Goal: Information Seeking & Learning: Understand process/instructions

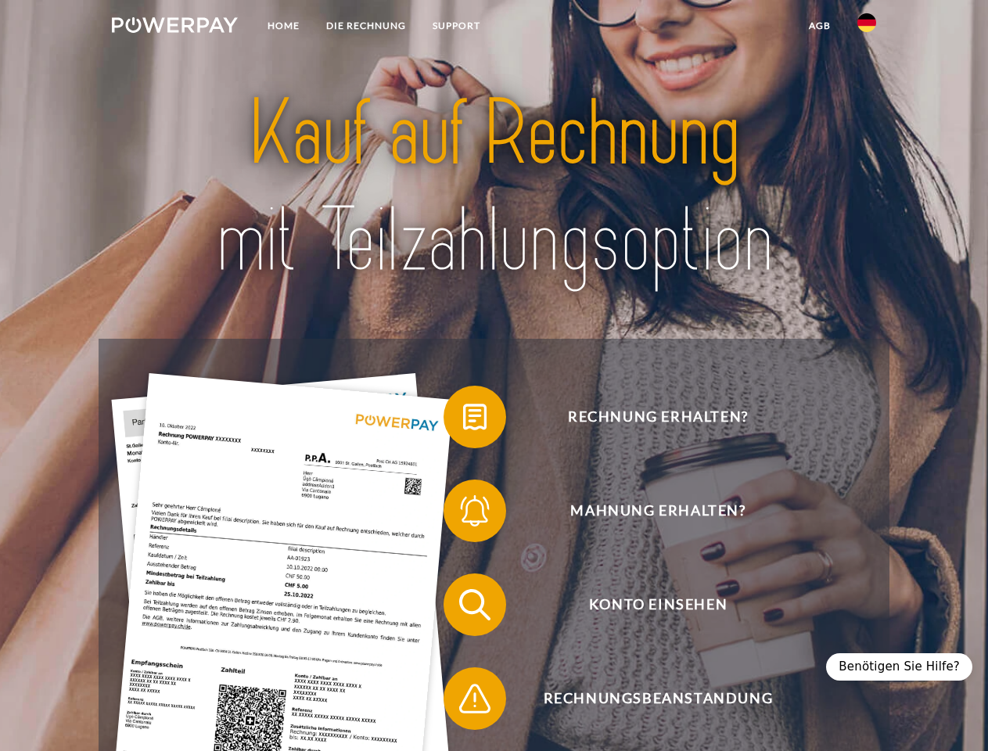
click at [174, 27] on img at bounding box center [175, 25] width 126 height 16
click at [867, 27] on img at bounding box center [866, 22] width 19 height 19
click at [819, 26] on link "agb" at bounding box center [819, 26] width 48 height 28
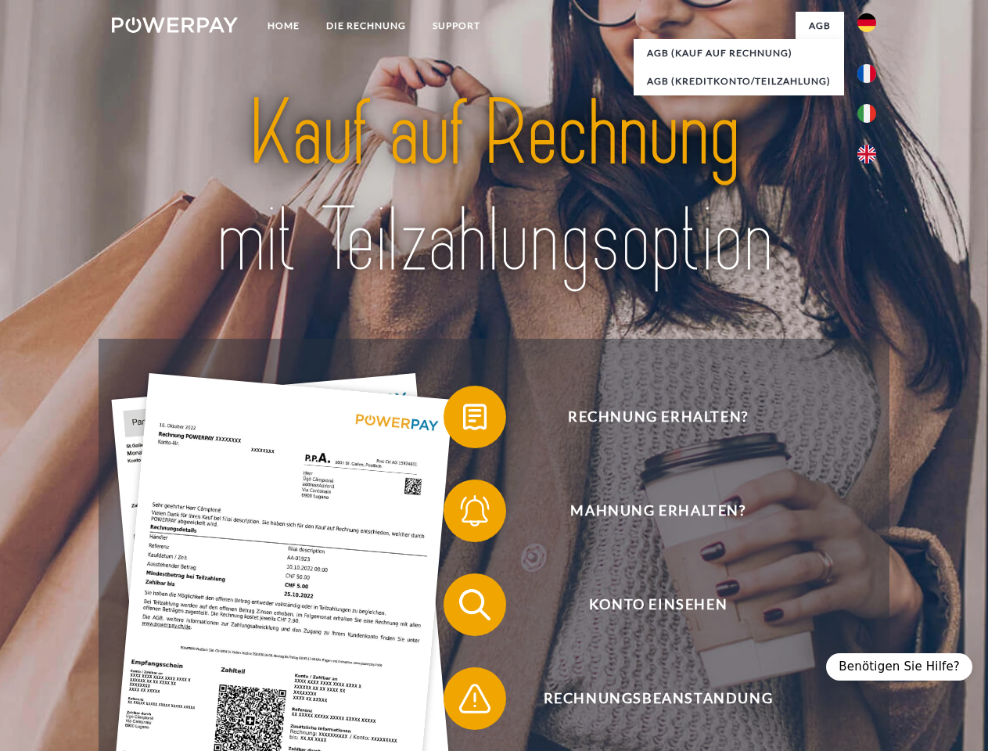
click at [463, 420] on span at bounding box center [451, 417] width 78 height 78
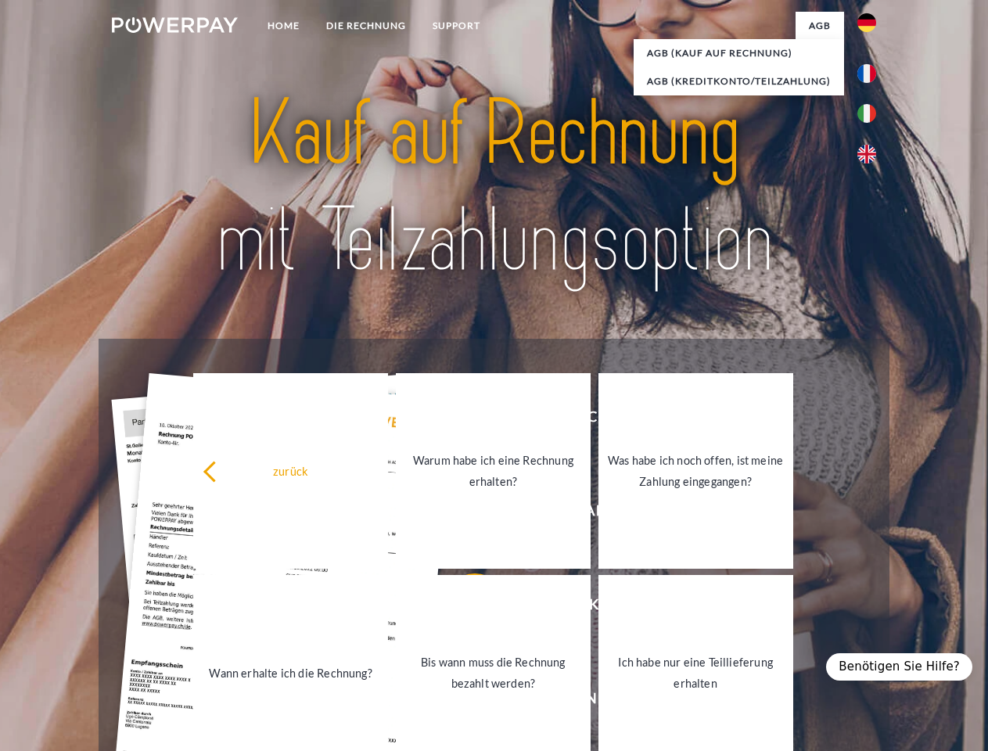
click at [463, 514] on link "Warum habe ich eine Rechnung erhalten?" at bounding box center [493, 471] width 195 height 196
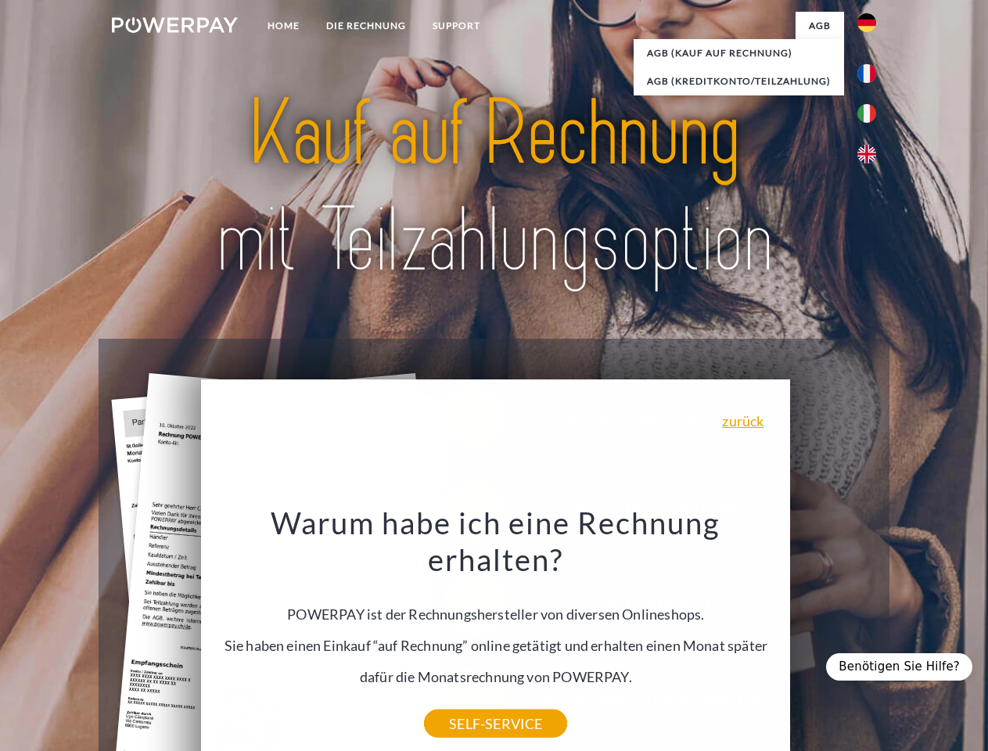
click at [463, 608] on div "Rechnung erhalten? Mahnung erhalten? Konto einsehen" at bounding box center [494, 652] width 790 height 626
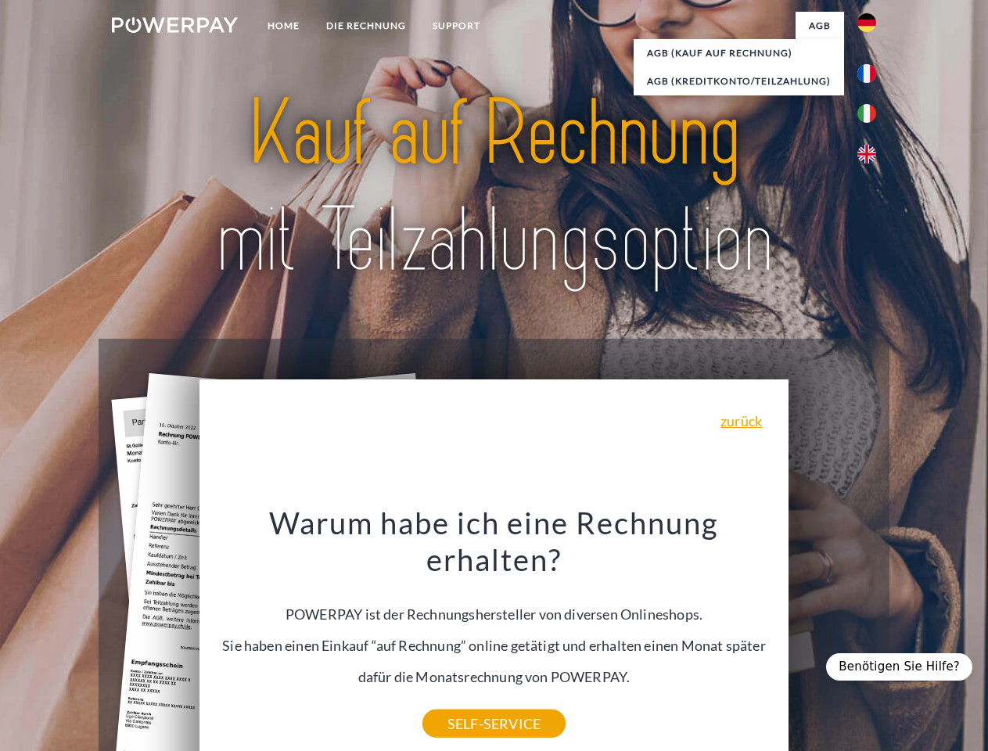
click at [463, 702] on div "Warum habe ich eine Rechnung erhalten? POWERPAY ist der Rechnungshersteller von…" at bounding box center [494, 614] width 571 height 220
click at [906, 666] on div "Benötigen Sie Hilfe?" at bounding box center [899, 666] width 146 height 27
